Goal: Book appointment/travel/reservation

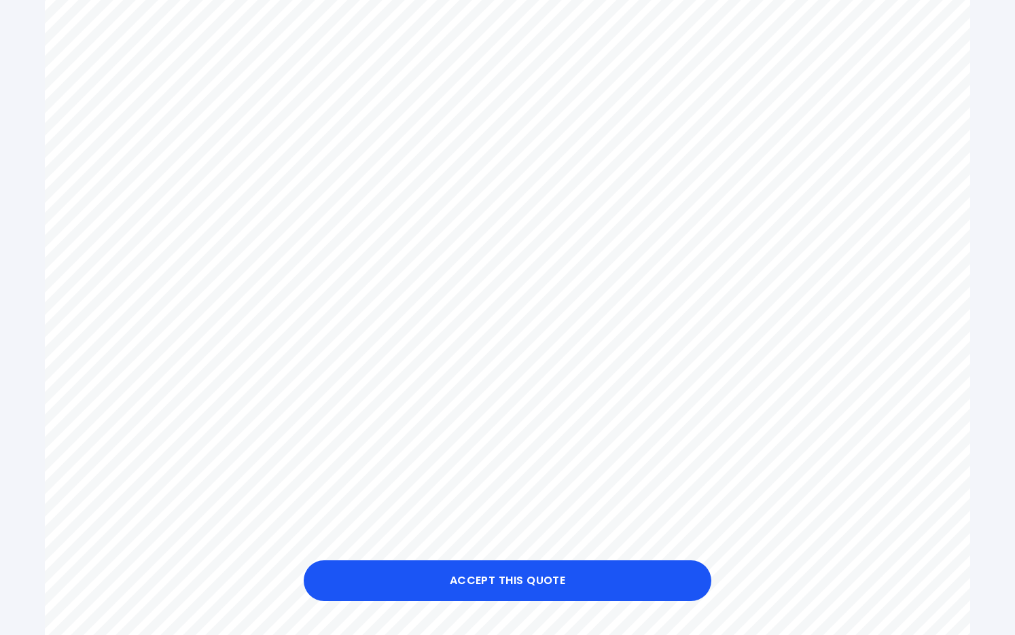
scroll to position [499, 0]
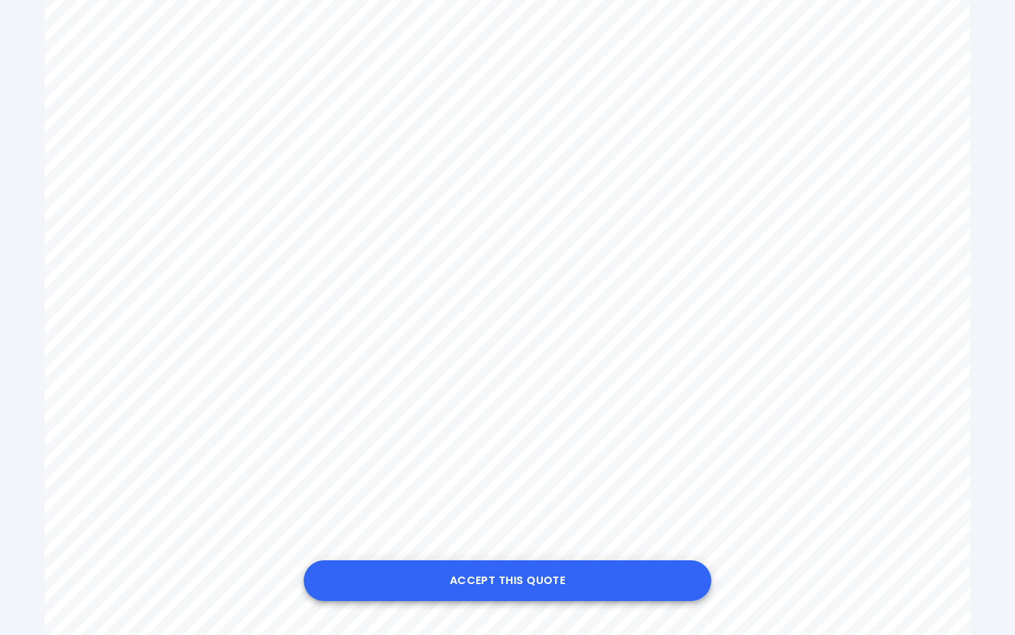
click at [499, 588] on button "Accept this Quote" at bounding box center [508, 580] width 408 height 41
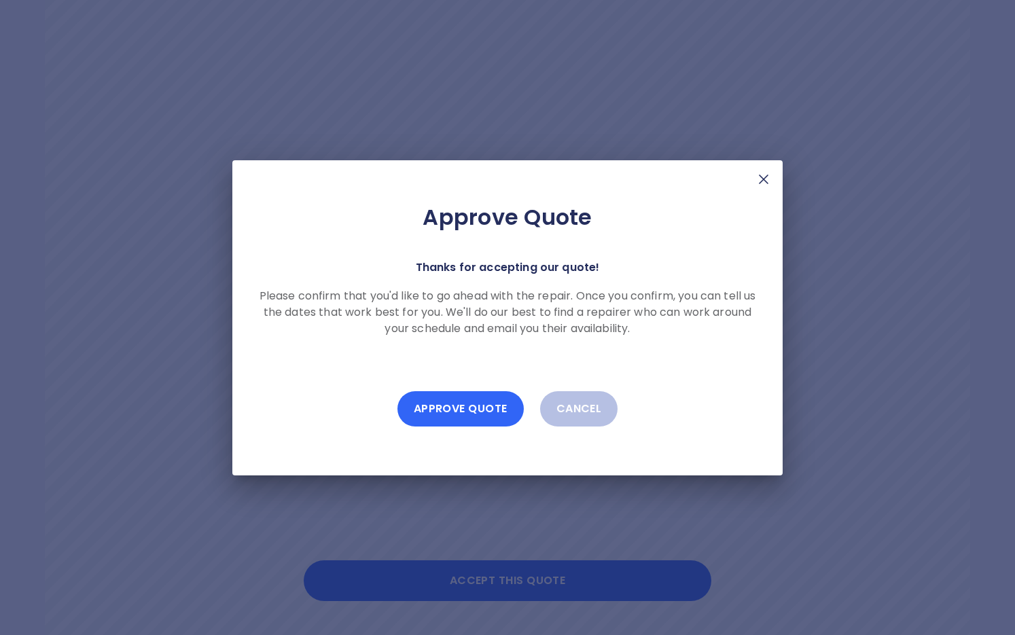
click at [472, 407] on button "Approve Quote" at bounding box center [460, 408] width 126 height 35
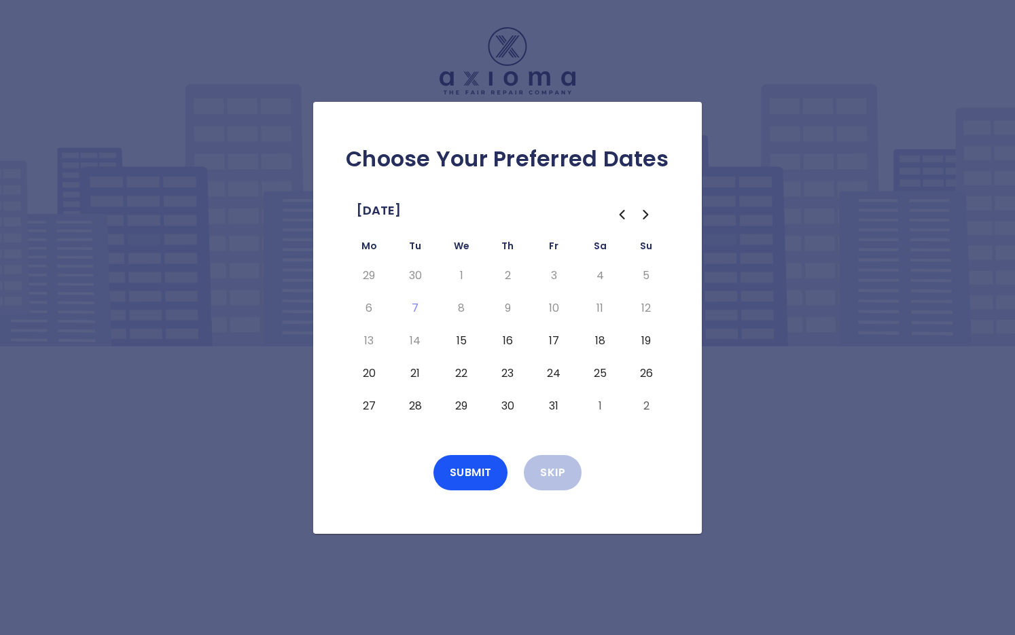
click at [457, 342] on button "15" at bounding box center [461, 341] width 24 height 22
click at [473, 472] on button "Submit" at bounding box center [470, 472] width 75 height 35
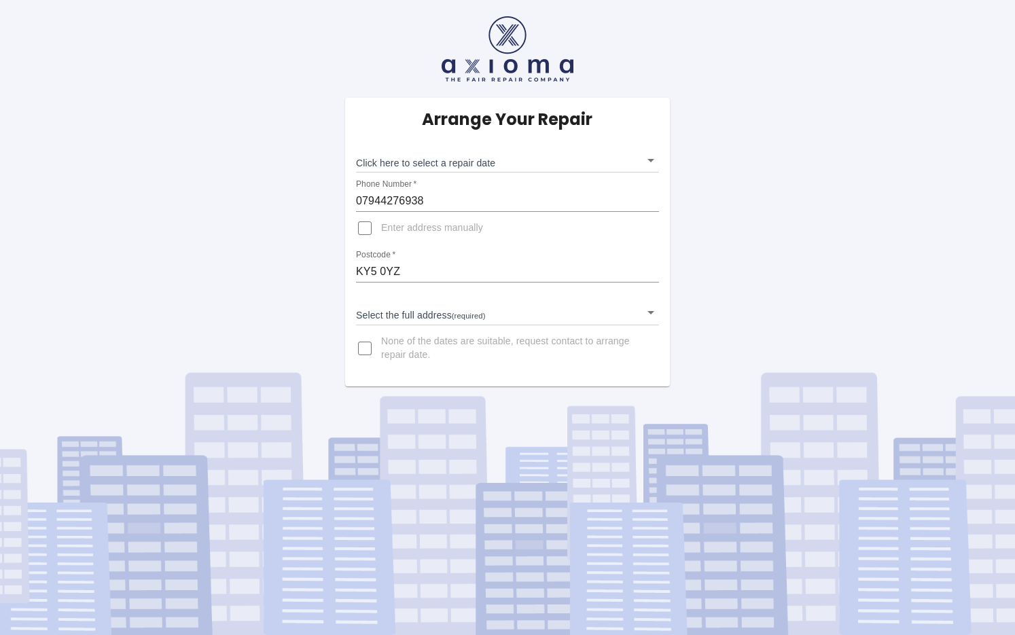
click at [435, 321] on body "Arrange Your Repair Click here to select a repair date ​ Phone Number   * 07944…" at bounding box center [507, 317] width 1015 height 635
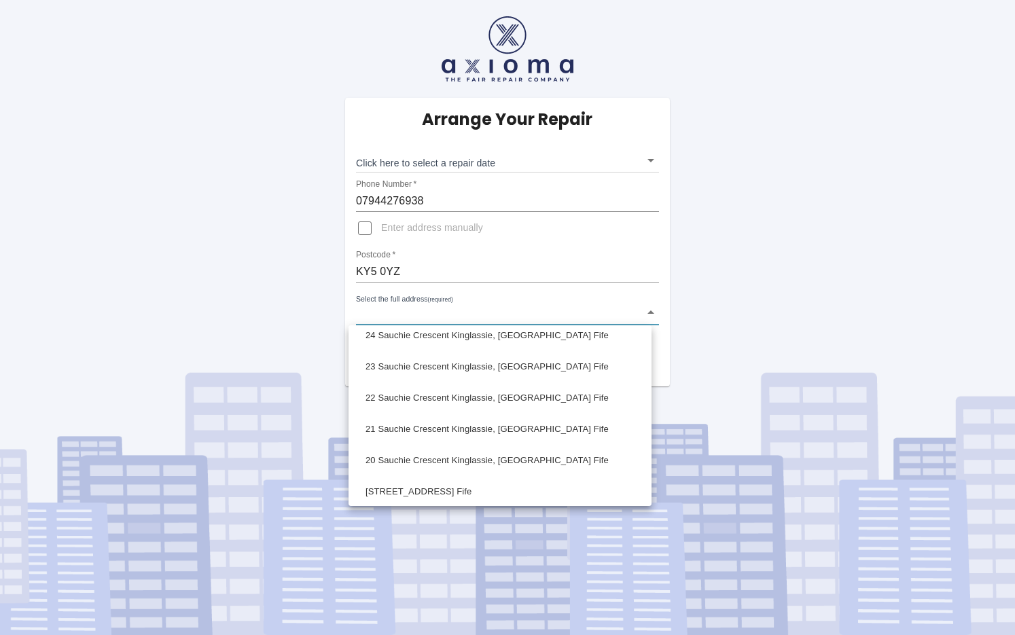
scroll to position [763, 0]
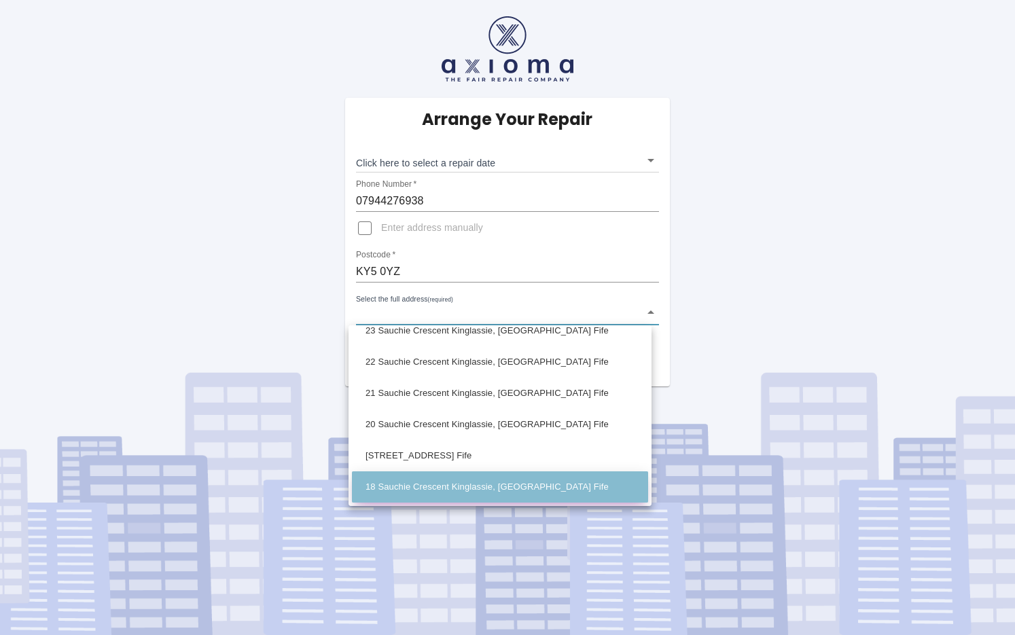
click at [397, 485] on li "18 Sauchie Crescent Kinglassie, [GEOGRAPHIC_DATA] Fife" at bounding box center [500, 486] width 296 height 31
type input "18 Sauchie Crescent Kinglassie, [GEOGRAPHIC_DATA] Fife"
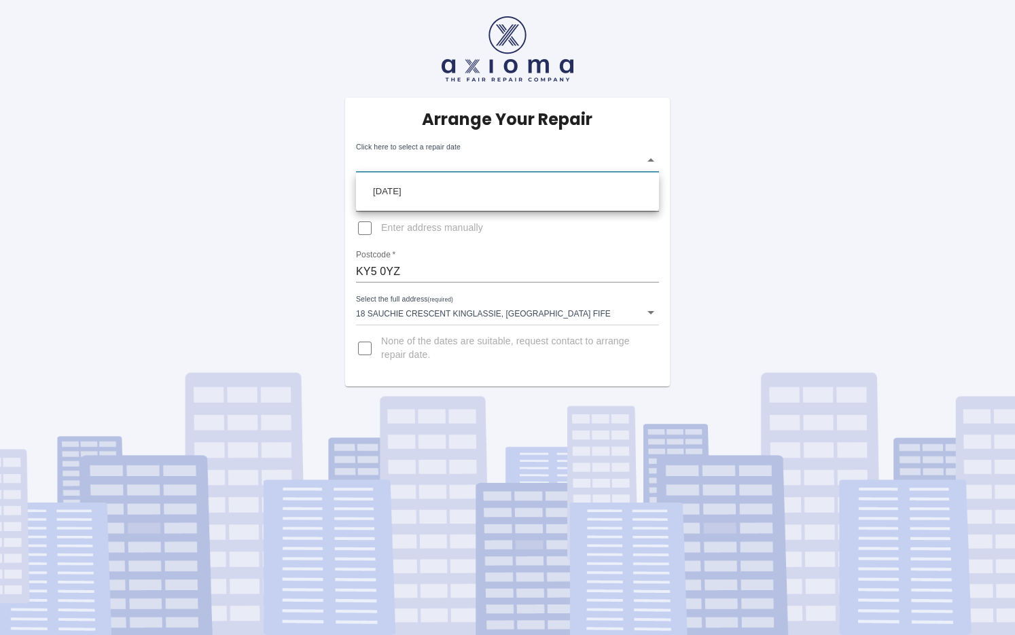
click at [434, 164] on body "Arrange Your Repair Click here to select a repair date ​ Phone Number   * 07944…" at bounding box center [507, 317] width 1015 height 635
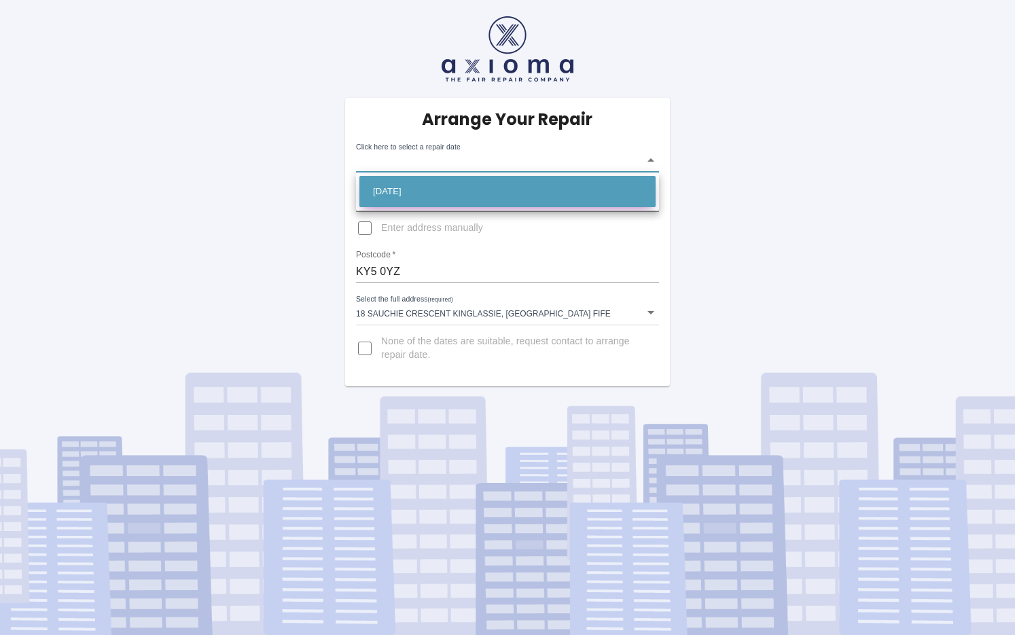
click at [415, 192] on li "[DATE]" at bounding box center [507, 191] width 296 height 31
type input "[DATE]T00:00:00.000Z"
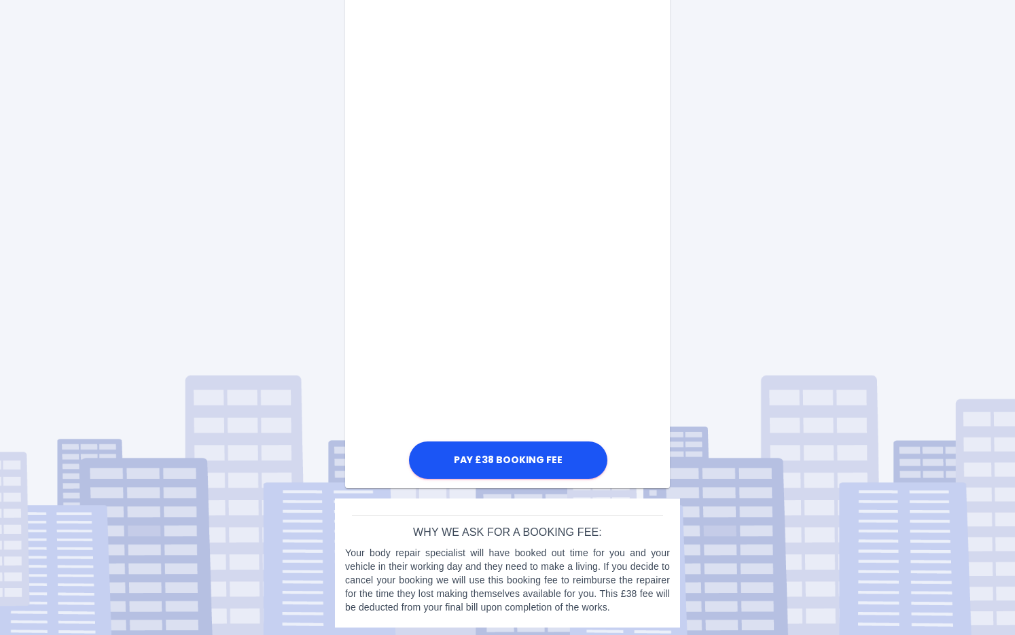
scroll to position [649, 0]
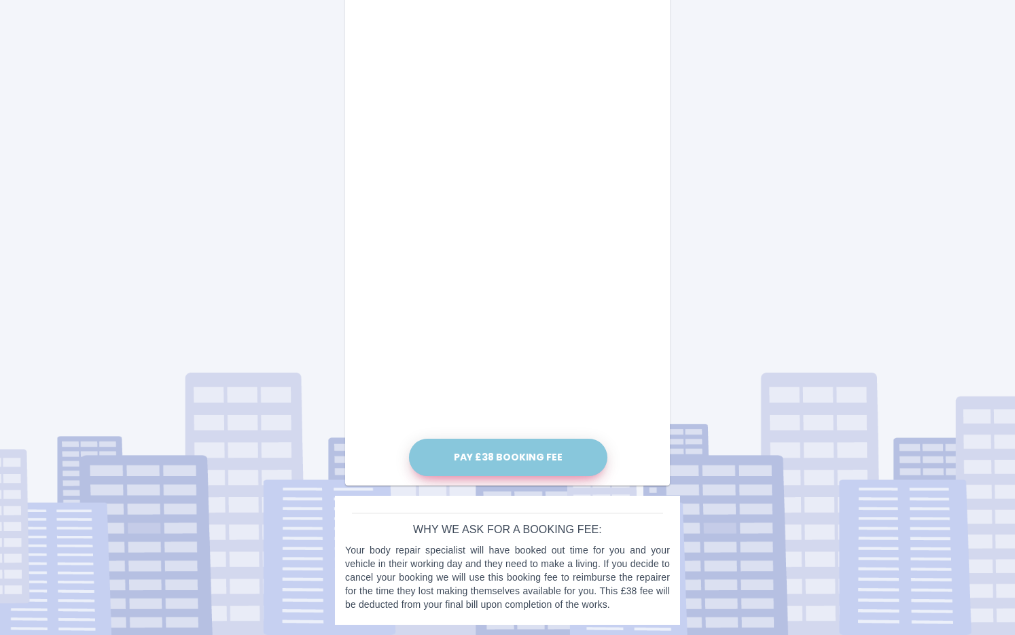
click at [511, 455] on button "Pay £38 Booking Fee" at bounding box center [508, 457] width 198 height 37
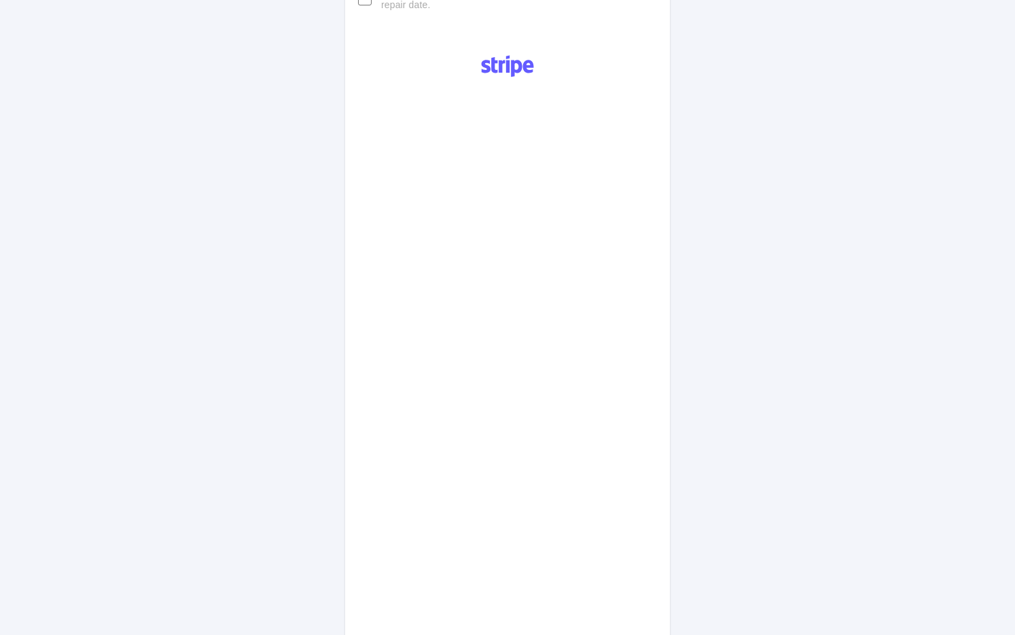
scroll to position [345, 0]
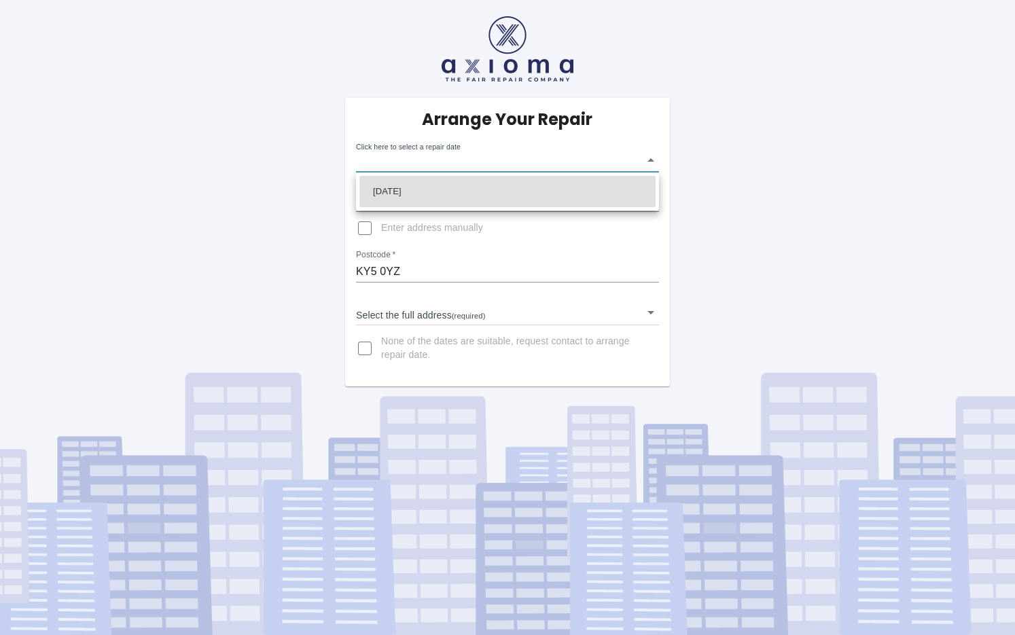
click at [450, 164] on body "Arrange Your Repair Click here to select a repair date ​ Phone Number   * 07944…" at bounding box center [507, 317] width 1015 height 635
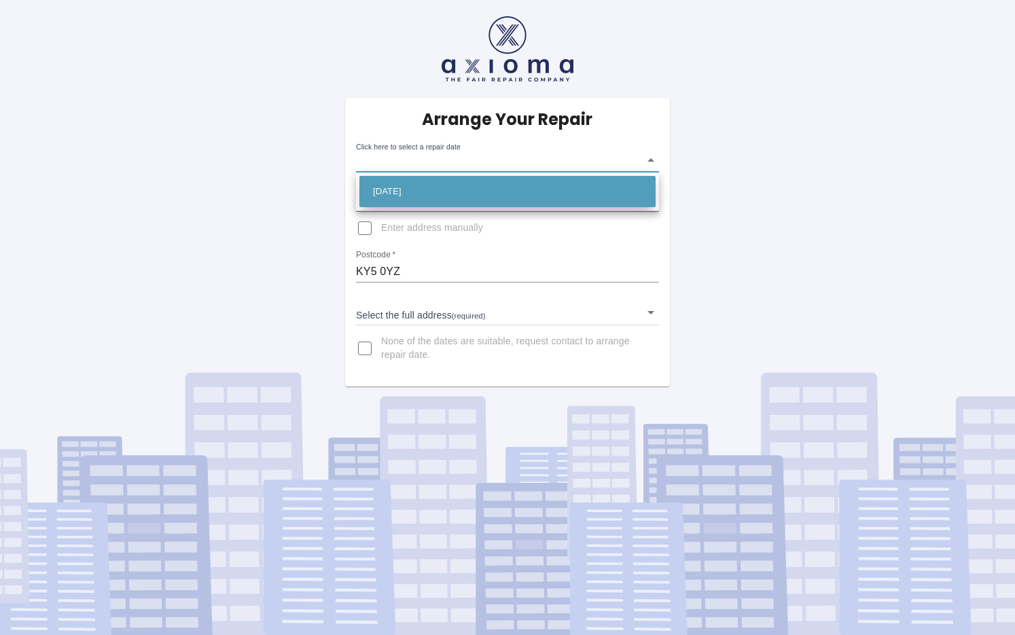
click at [410, 188] on li "[DATE]" at bounding box center [507, 191] width 296 height 31
type input "[DATE]T00:00:00.000Z"
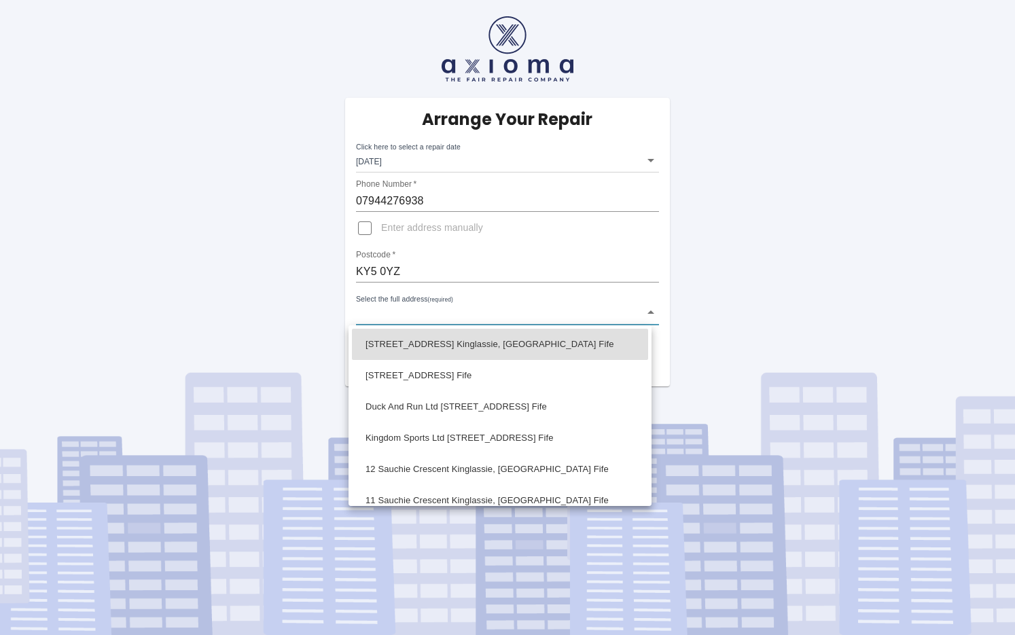
click at [408, 316] on body "Arrange Your Repair Click here to select a repair date Wed Oct 15 2025 2025-10-…" at bounding box center [507, 317] width 1015 height 635
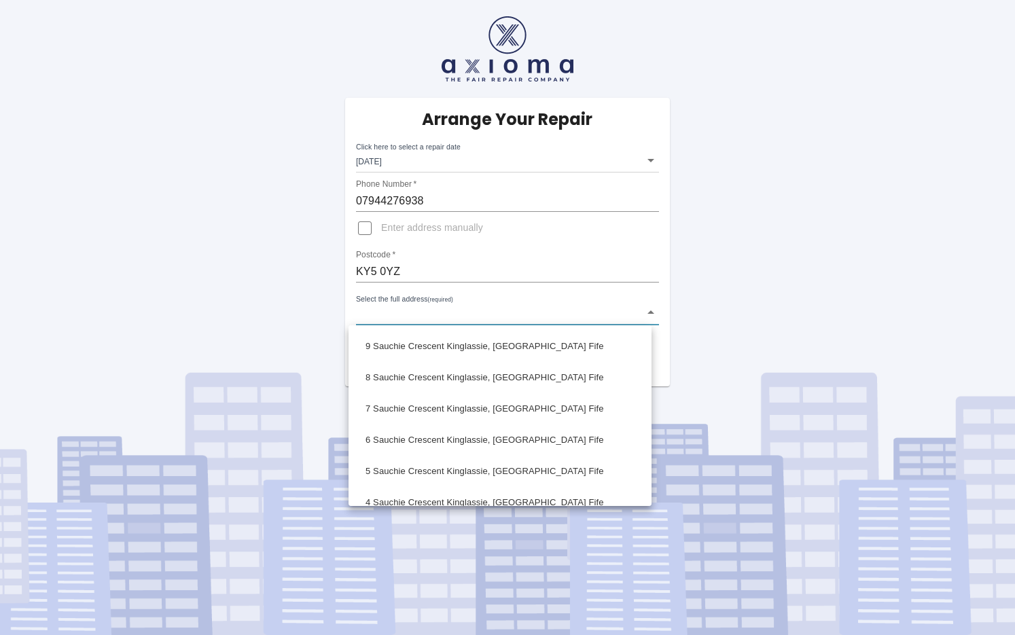
scroll to position [763, 0]
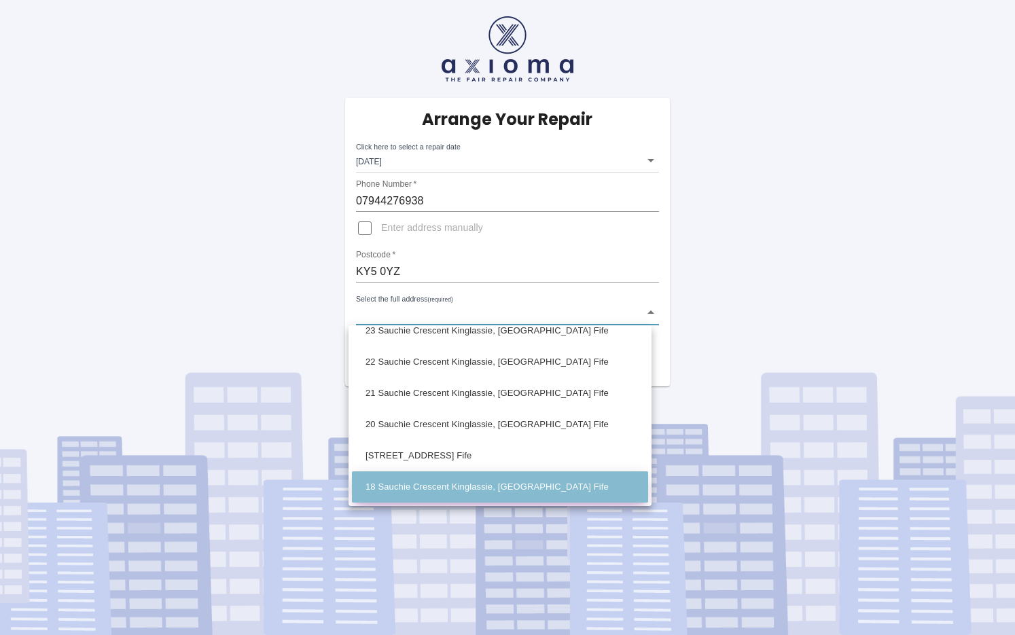
click at [409, 486] on li "18 Sauchie Crescent Kinglassie, [GEOGRAPHIC_DATA] Fife" at bounding box center [500, 486] width 296 height 31
type input "18 Sauchie Crescent Kinglassie, [GEOGRAPHIC_DATA] Fife"
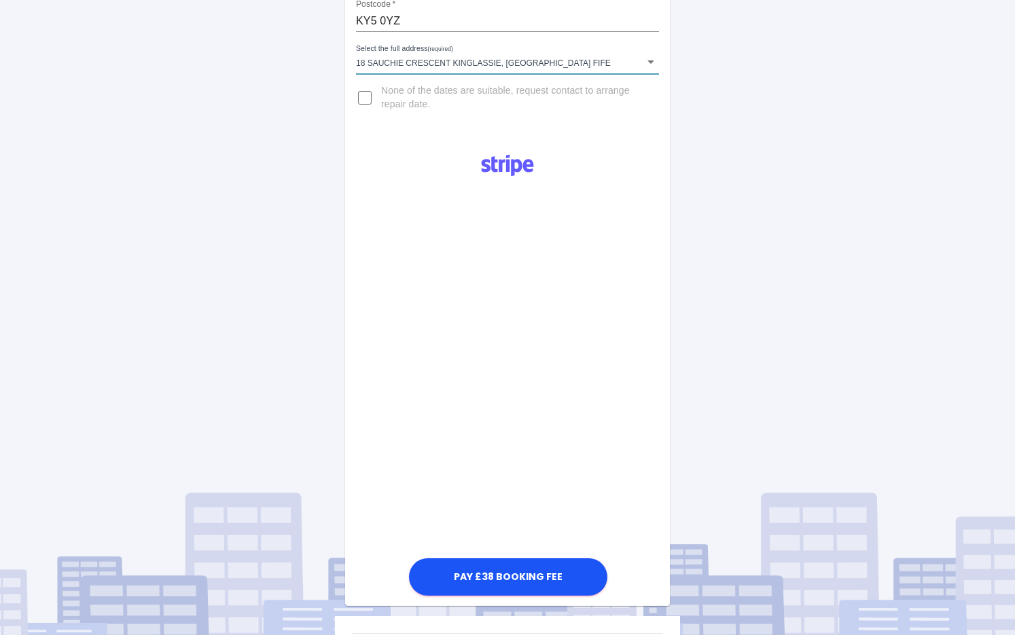
scroll to position [337, 0]
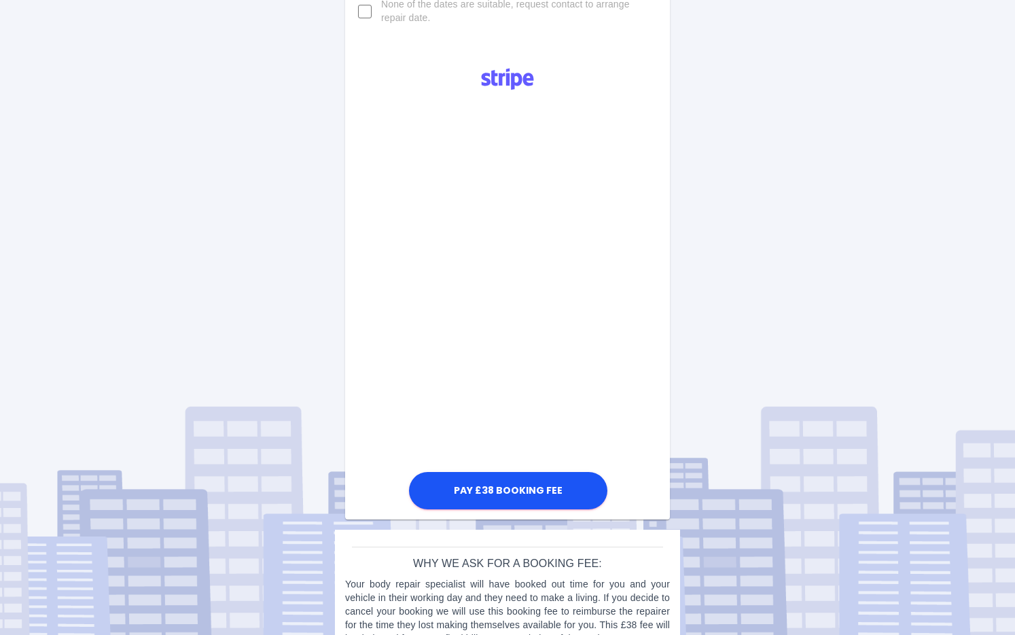
click at [375, 215] on div "Pay £38 Booking Fee" at bounding box center [507, 284] width 325 height 456
